Goal: Information Seeking & Learning: Compare options

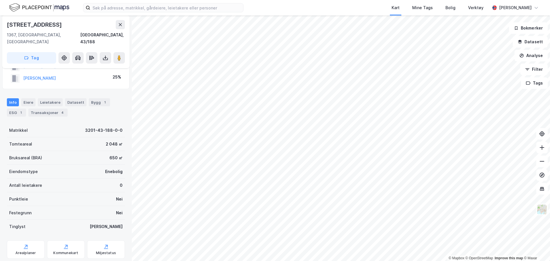
scroll to position [56, 0]
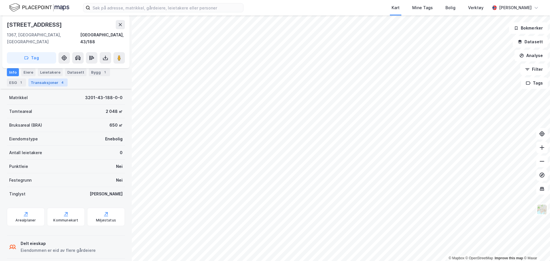
click at [51, 82] on div "Transaksjoner 4" at bounding box center [47, 82] width 39 height 8
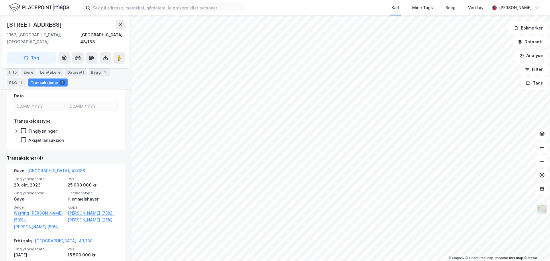
scroll to position [143, 0]
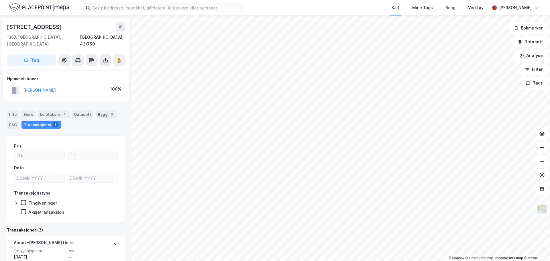
click at [328, 261] on html "Kart Mine Tags Bolig Verktøy [PERSON_NAME] © Mapbox © OpenStreetMap Improve thi…" at bounding box center [275, 130] width 550 height 261
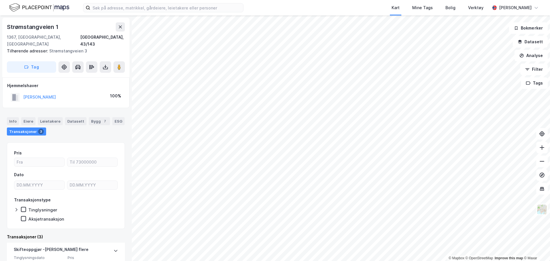
click at [336, 261] on html "Kart Mine Tags Bolig Verktøy [PERSON_NAME] © Mapbox © OpenStreetMap Improve thi…" at bounding box center [275, 130] width 550 height 261
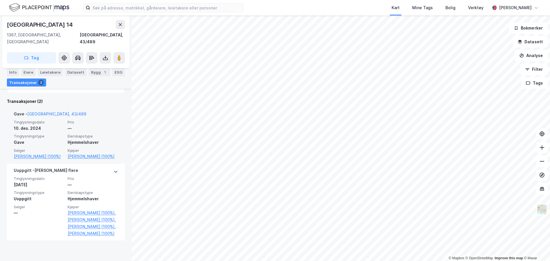
scroll to position [14, 0]
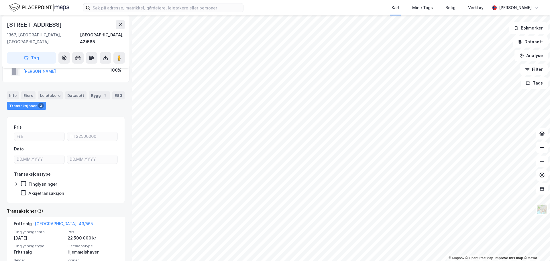
scroll to position [29, 0]
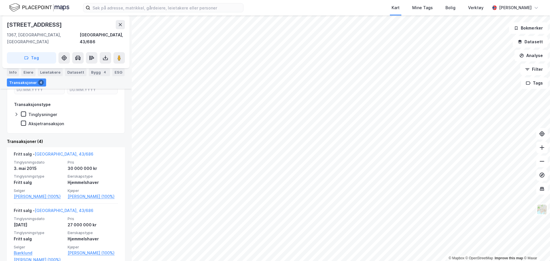
scroll to position [86, 0]
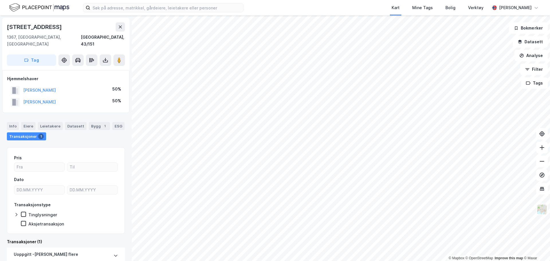
click at [278, 261] on html "Kart Mine Tags Bolig Verktøy [PERSON_NAME] © Mapbox © OpenStreetMap Improve thi…" at bounding box center [275, 130] width 550 height 261
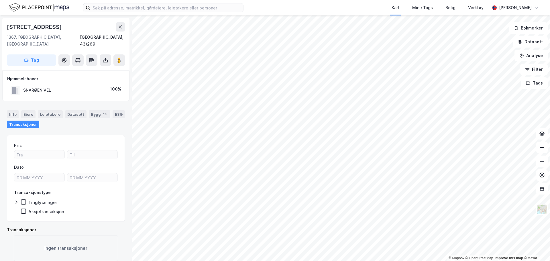
scroll to position [0, 0]
click at [115, 261] on html "Kart Mine Tags Bolig Verktøy [PERSON_NAME] © Mapbox © OpenStreetMap Improve thi…" at bounding box center [275, 130] width 550 height 261
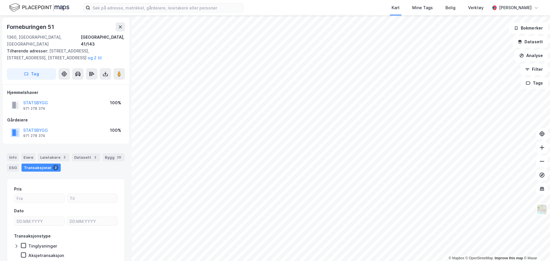
scroll to position [0, 0]
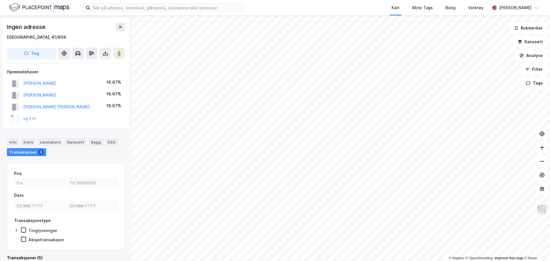
scroll to position [0, 0]
